Goal: Information Seeking & Learning: Learn about a topic

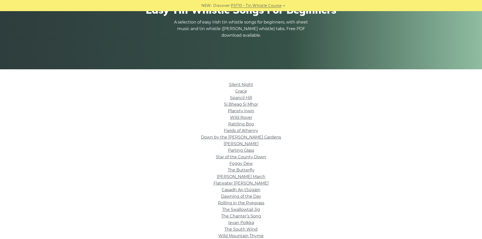
scroll to position [101, 0]
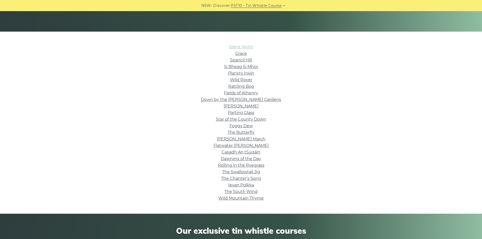
click at [247, 49] on link "Silent Night" at bounding box center [241, 47] width 24 height 5
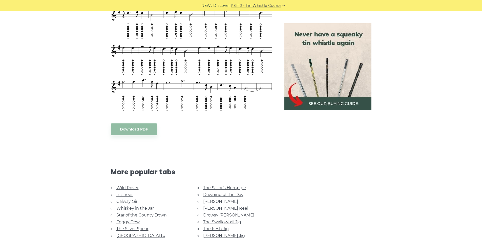
scroll to position [355, 0]
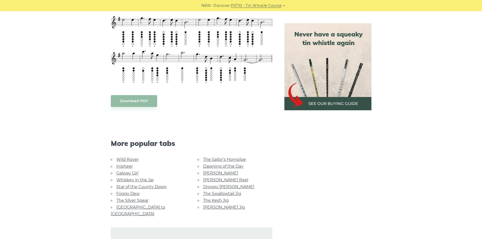
click at [132, 180] on link "Whiskey in the Jar" at bounding box center [134, 180] width 37 height 5
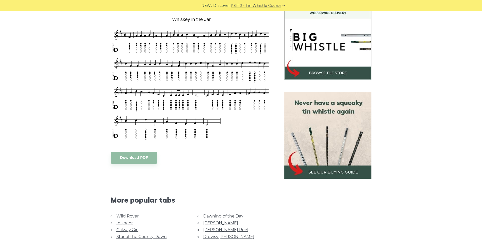
scroll to position [177, 0]
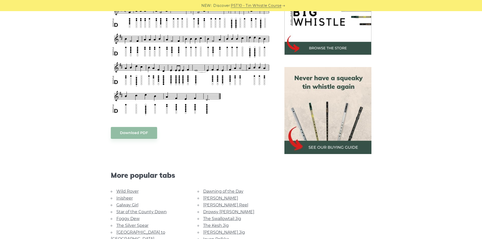
click at [451, 102] on div "Sheet music (notes) and tab to play Whisky in the Jar on a tin whistle (penny w…" at bounding box center [241, 137] width 482 height 339
click at [338, 148] on img at bounding box center [328, 110] width 87 height 87
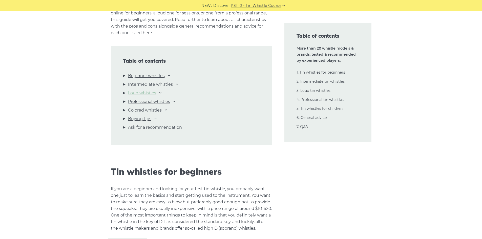
scroll to position [532, 0]
click at [124, 75] on li "Beginner whistles Waltons Mellow D Feadog Brass Feadog Pro Clarke Original Gene…" at bounding box center [191, 75] width 137 height 9
click at [171, 74] on icon at bounding box center [169, 74] width 4 height 4
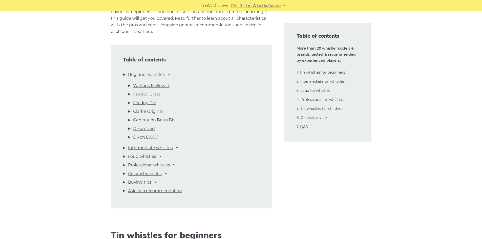
click at [149, 96] on link "Feadog Brass" at bounding box center [146, 94] width 27 height 7
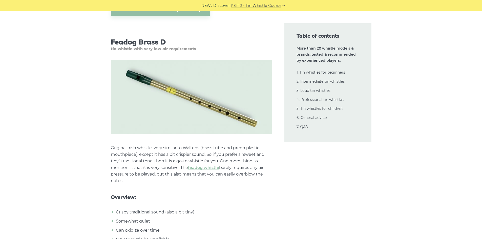
scroll to position [1229, 0]
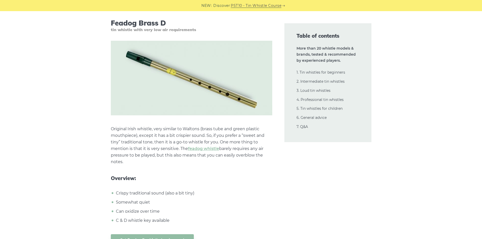
click at [131, 142] on p "Original Irish whistle, very similar to Waltons (brass tube and green plastic m…" at bounding box center [192, 146] width 162 height 40
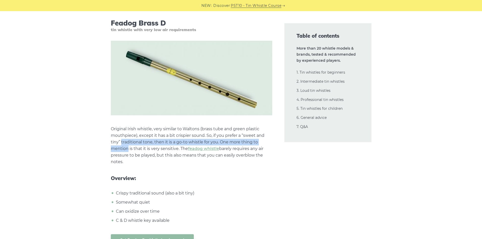
drag, startPoint x: 131, startPoint y: 142, endPoint x: 123, endPoint y: 149, distance: 10.6
click at [123, 149] on p "Original Irish whistle, very similar to Waltons (brass tube and green plastic m…" at bounding box center [192, 146] width 162 height 40
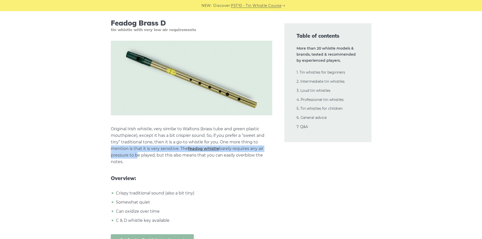
drag, startPoint x: 123, startPoint y: 149, endPoint x: 132, endPoint y: 154, distance: 11.1
click at [132, 154] on p "Original Irish whistle, very similar to Waltons (brass tube and green plastic m…" at bounding box center [192, 146] width 162 height 40
click at [132, 157] on p "Original Irish whistle, very similar to Waltons (brass tube and green plastic m…" at bounding box center [192, 146] width 162 height 40
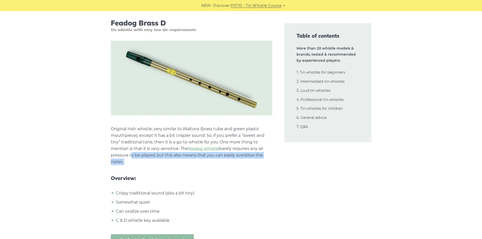
drag, startPoint x: 132, startPoint y: 157, endPoint x: 134, endPoint y: 162, distance: 5.3
click at [134, 162] on p "Original Irish whistle, very similar to Waltons (brass tube and green plastic m…" at bounding box center [192, 146] width 162 height 40
drag, startPoint x: 134, startPoint y: 162, endPoint x: 136, endPoint y: 173, distance: 11.5
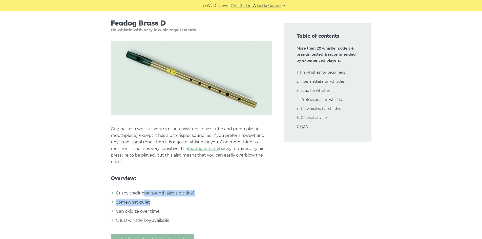
drag, startPoint x: 145, startPoint y: 191, endPoint x: 150, endPoint y: 201, distance: 11.4
click at [150, 201] on ul "Crispy traditional sound (also a bit tiny) Somewhat quiet Can oxidize over time…" at bounding box center [192, 207] width 162 height 34
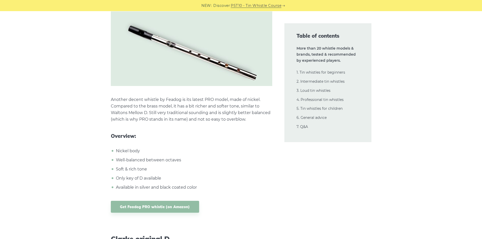
scroll to position [1483, 0]
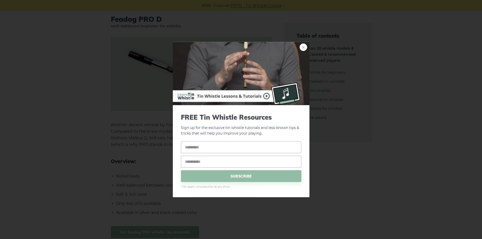
click at [305, 46] on link "×" at bounding box center [304, 47] width 8 height 8
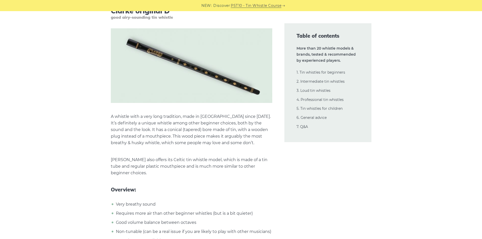
scroll to position [1787, 0]
